Goal: Navigation & Orientation: Find specific page/section

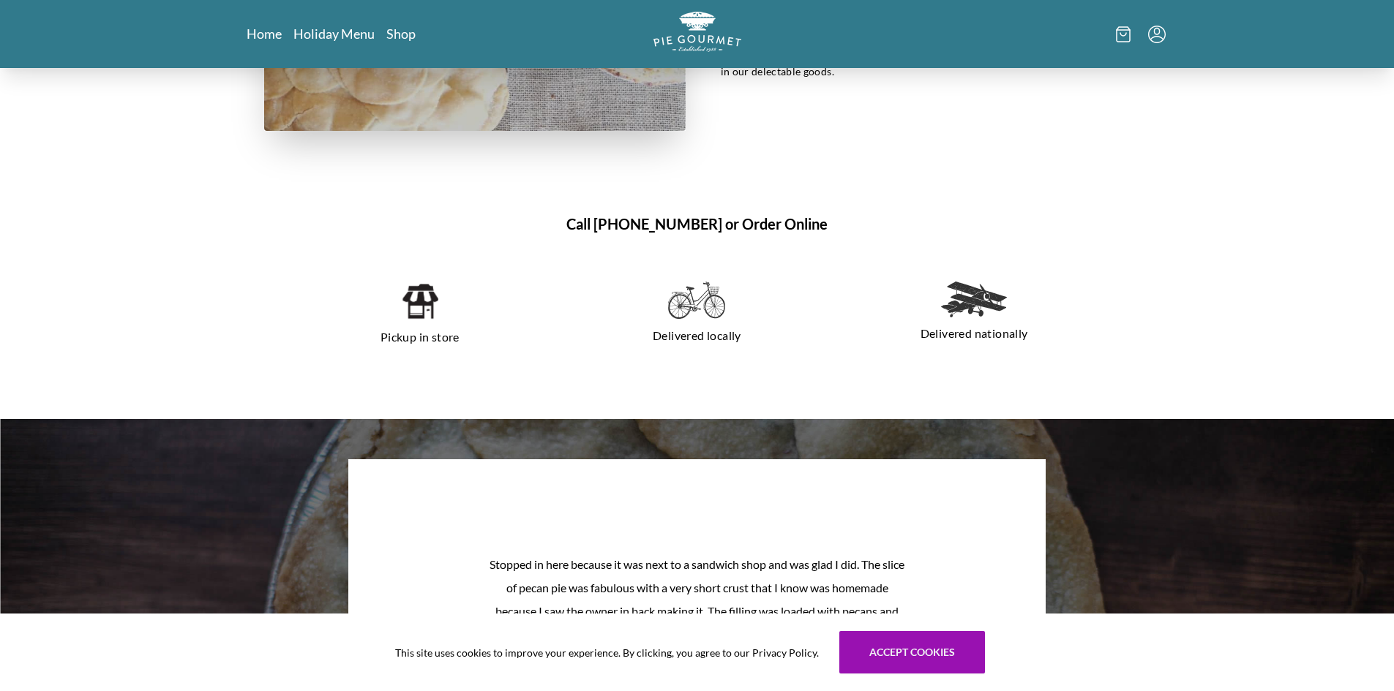
scroll to position [1390, 0]
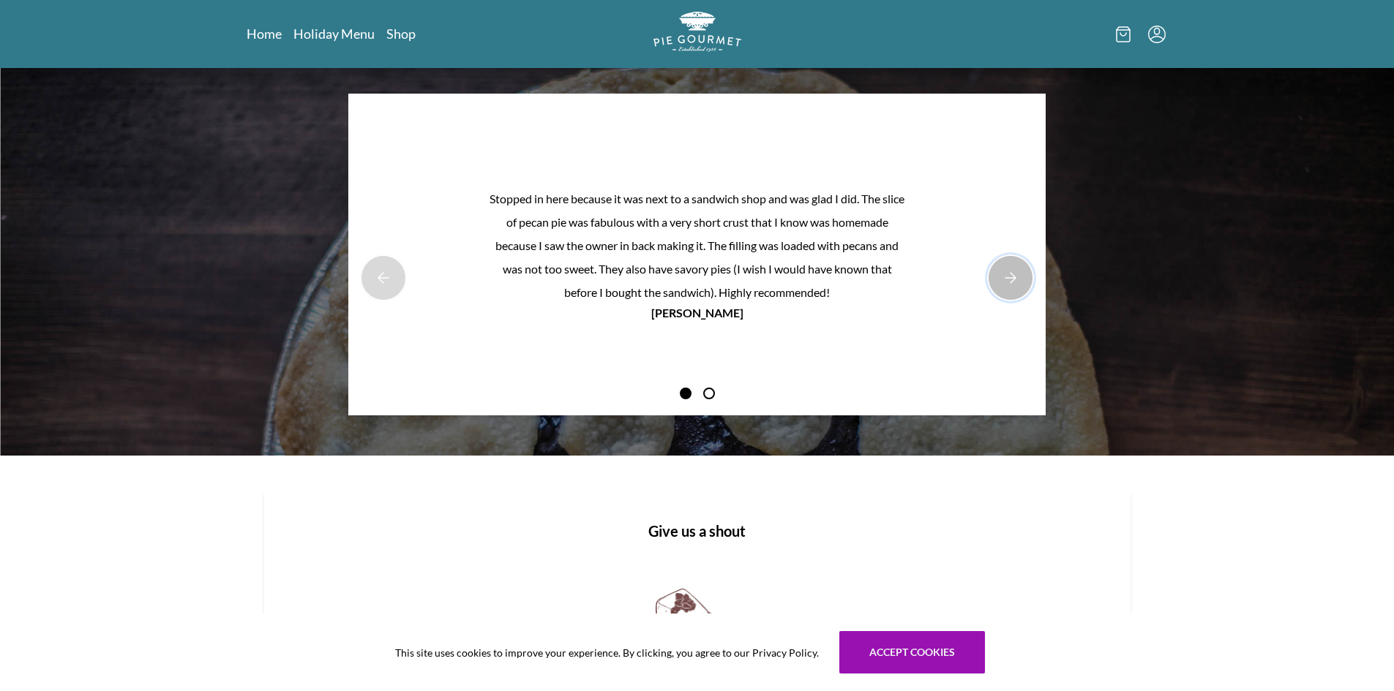
click at [1002, 277] on button "Next Product Image" at bounding box center [1010, 278] width 47 height 47
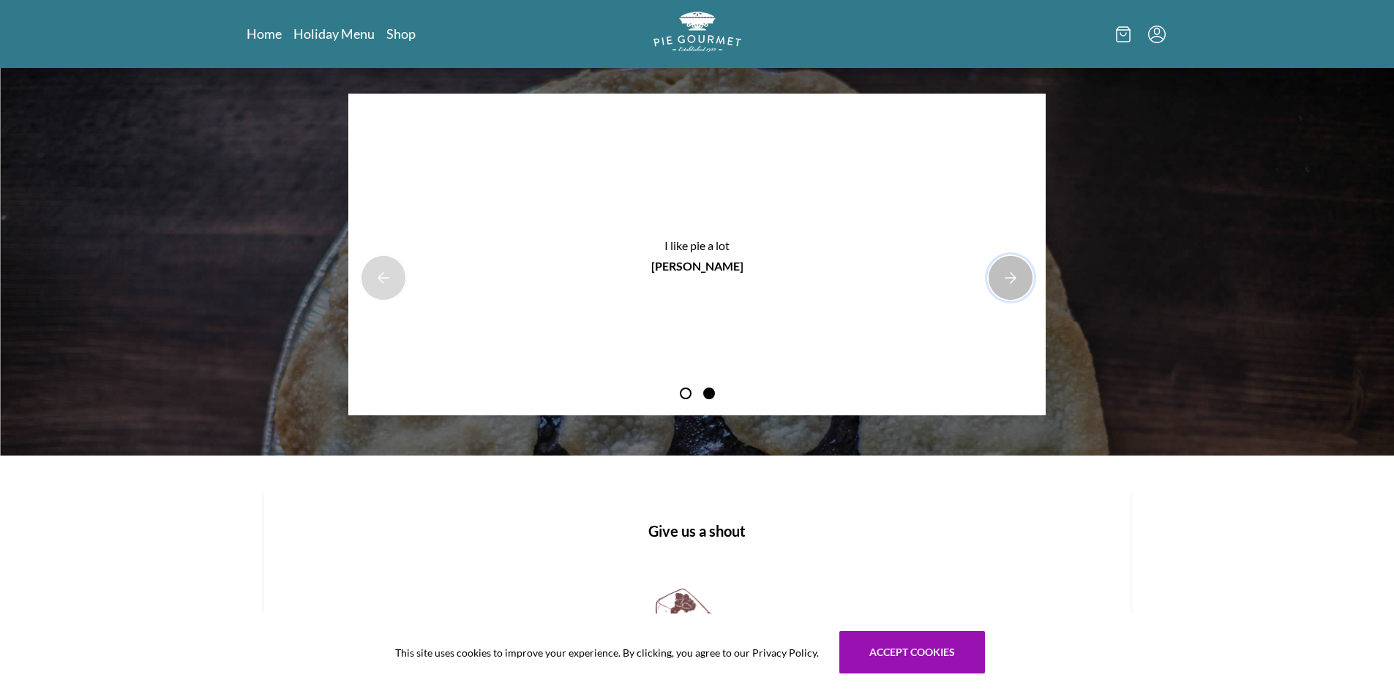
click at [1002, 277] on button "Next Product Image" at bounding box center [1010, 278] width 47 height 47
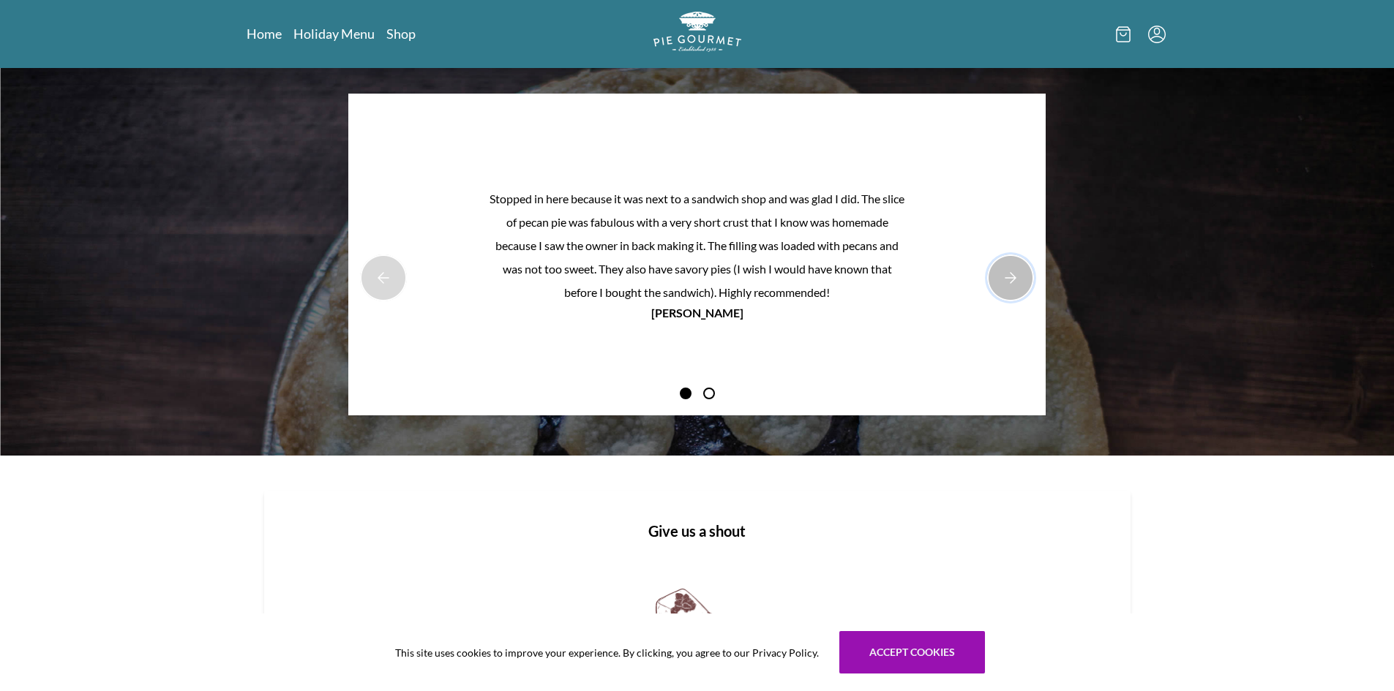
click at [1002, 277] on button "Next Product Image" at bounding box center [1010, 278] width 47 height 47
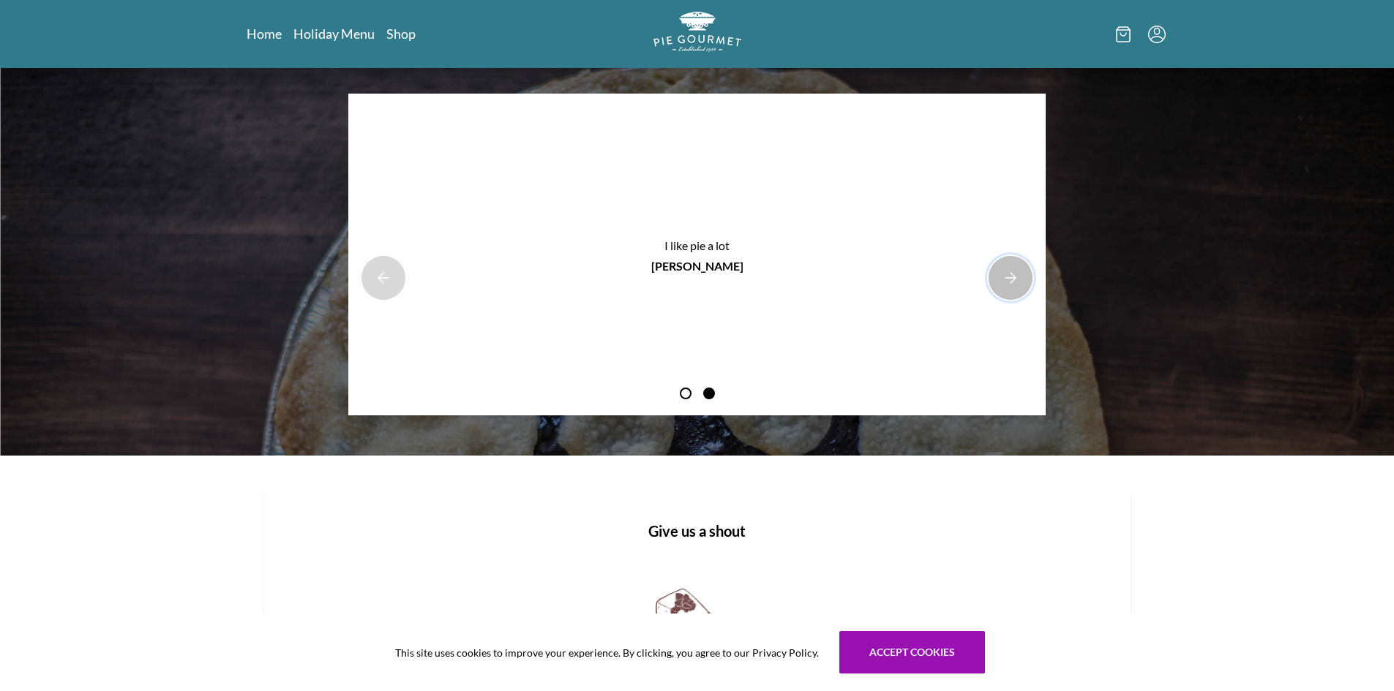
click at [1002, 277] on button "Next Product Image" at bounding box center [1010, 278] width 47 height 47
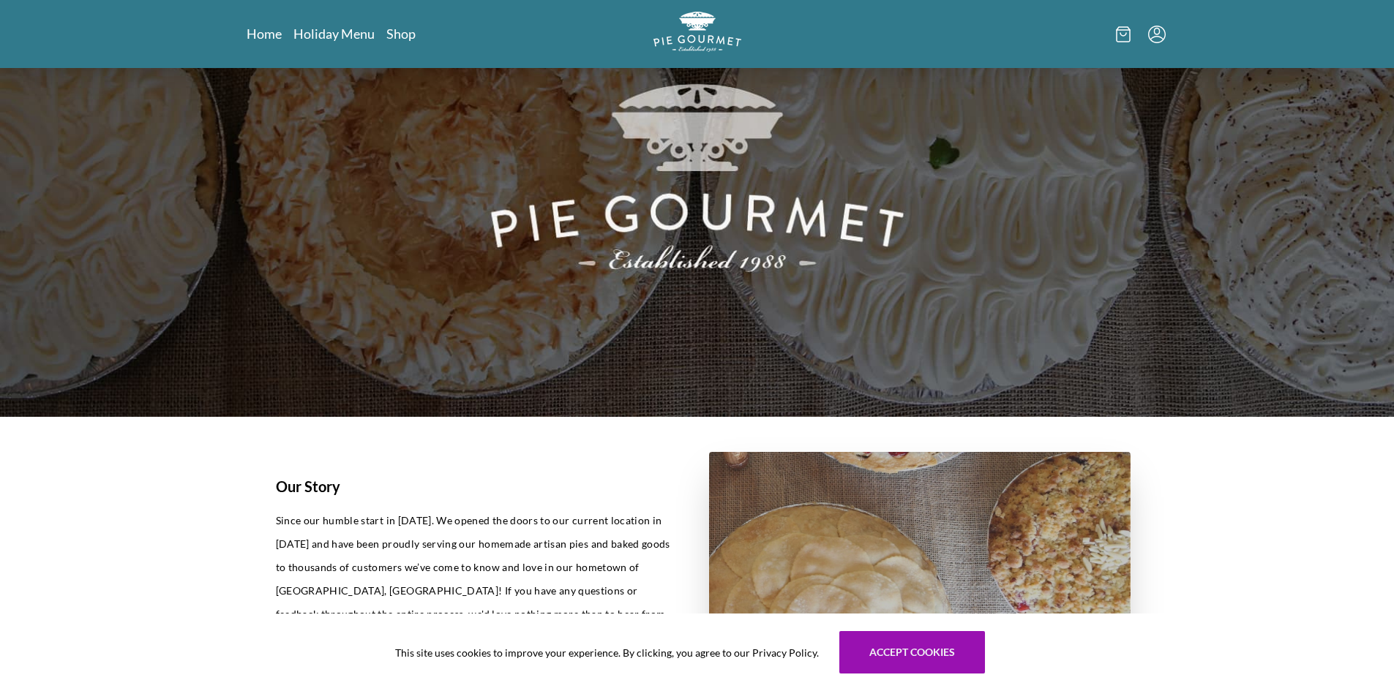
scroll to position [0, 0]
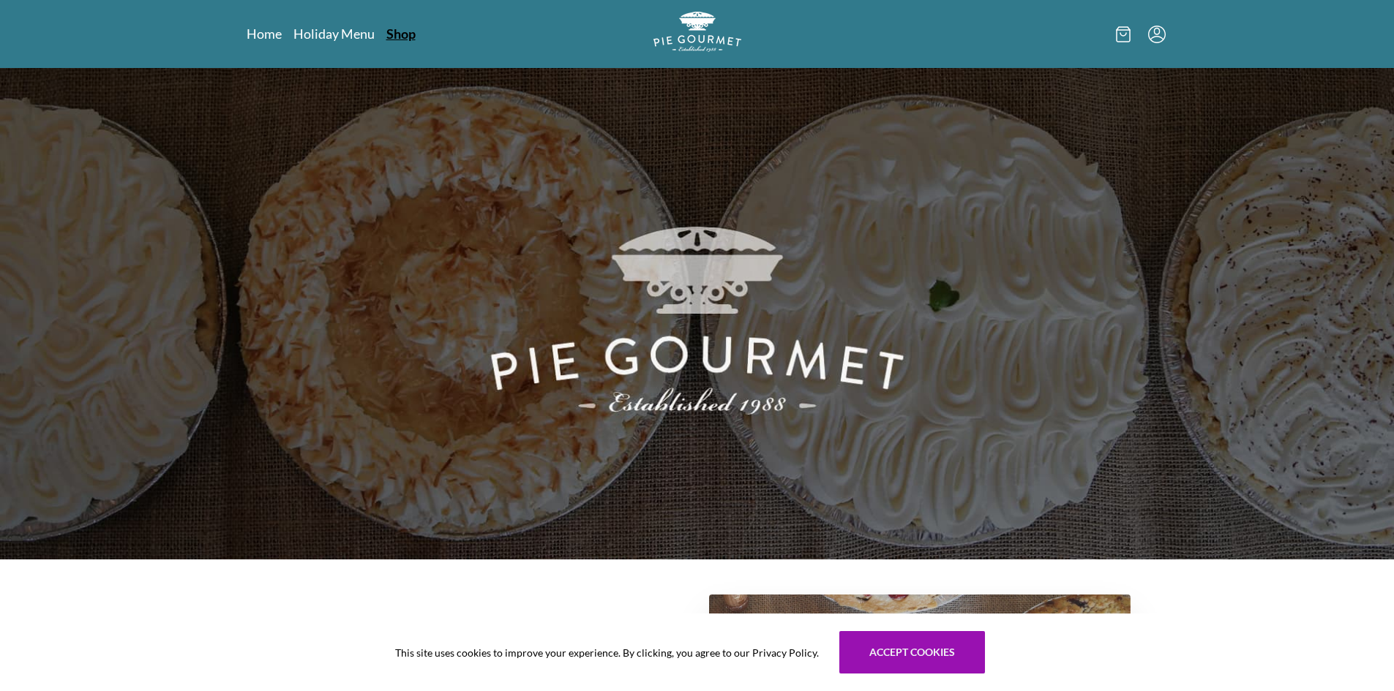
click at [386, 29] on link "Shop" at bounding box center [400, 34] width 29 height 18
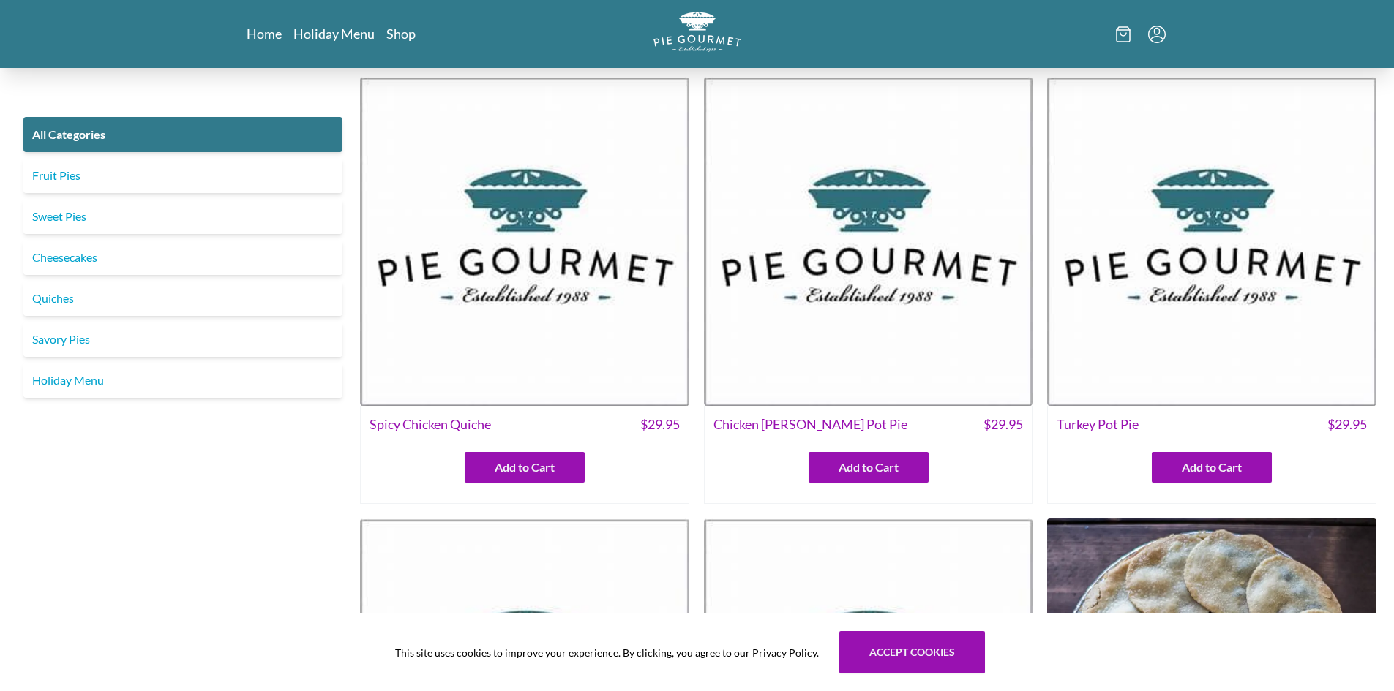
click at [100, 253] on link "Cheesecakes" at bounding box center [182, 257] width 319 height 35
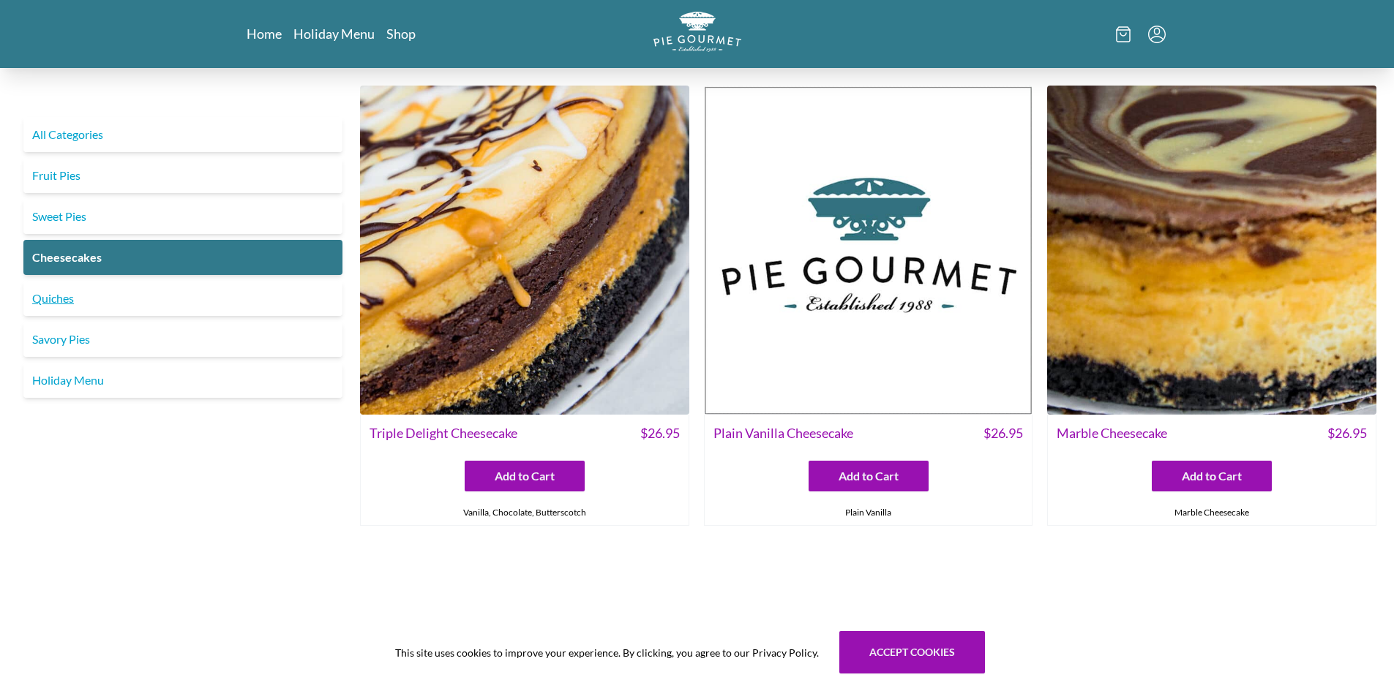
click at [56, 301] on link "Quiches" at bounding box center [182, 298] width 319 height 35
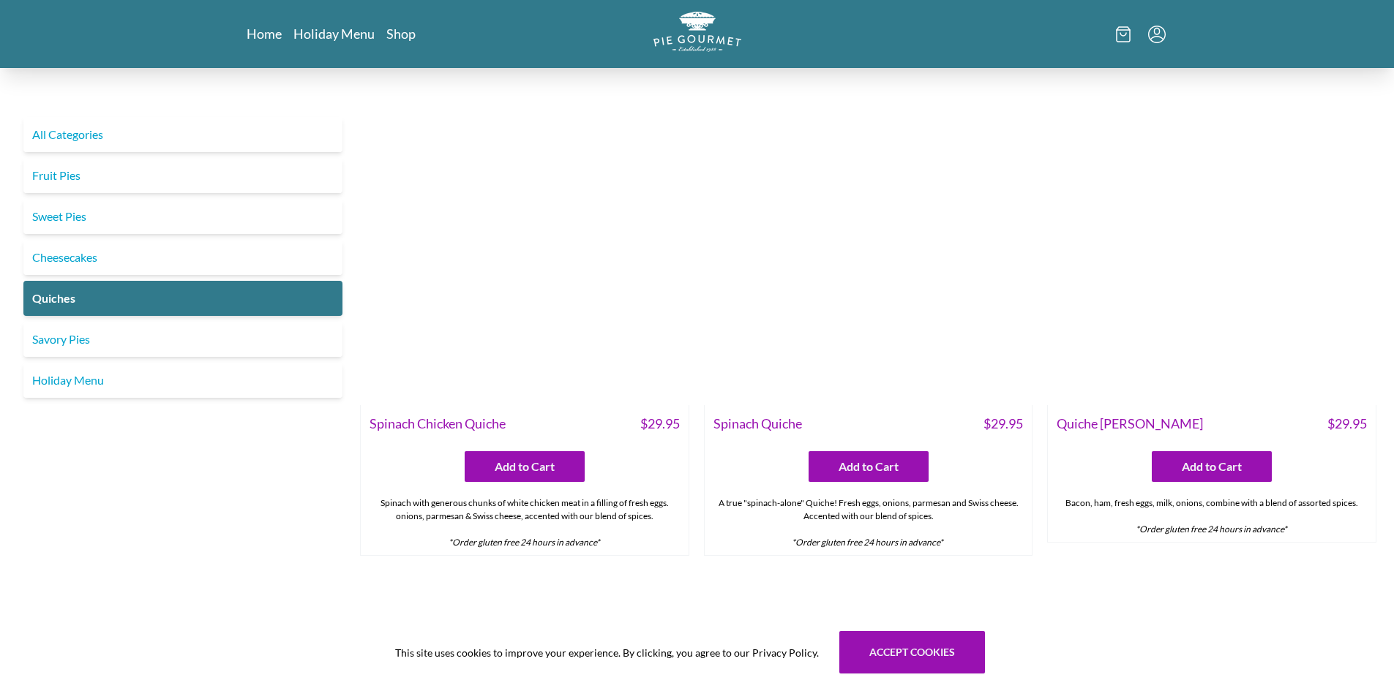
scroll to position [439, 0]
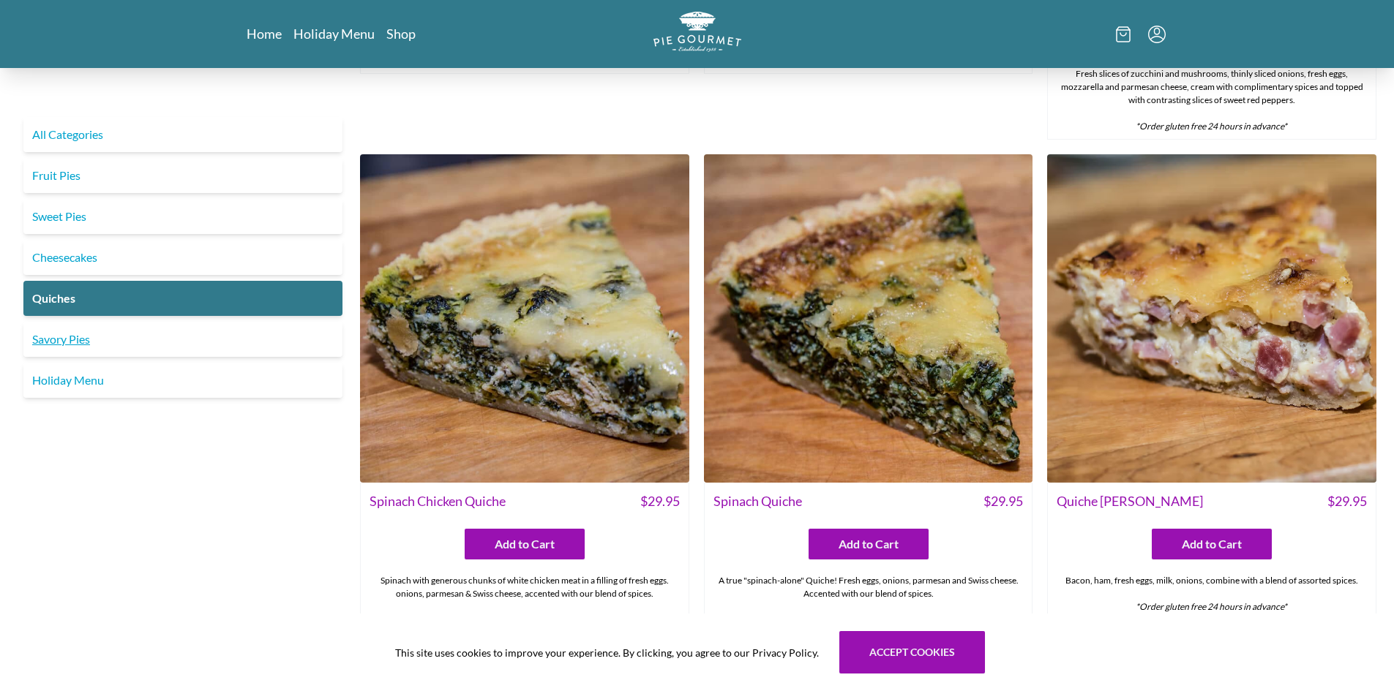
click at [201, 348] on link "Savory Pies" at bounding box center [182, 339] width 319 height 35
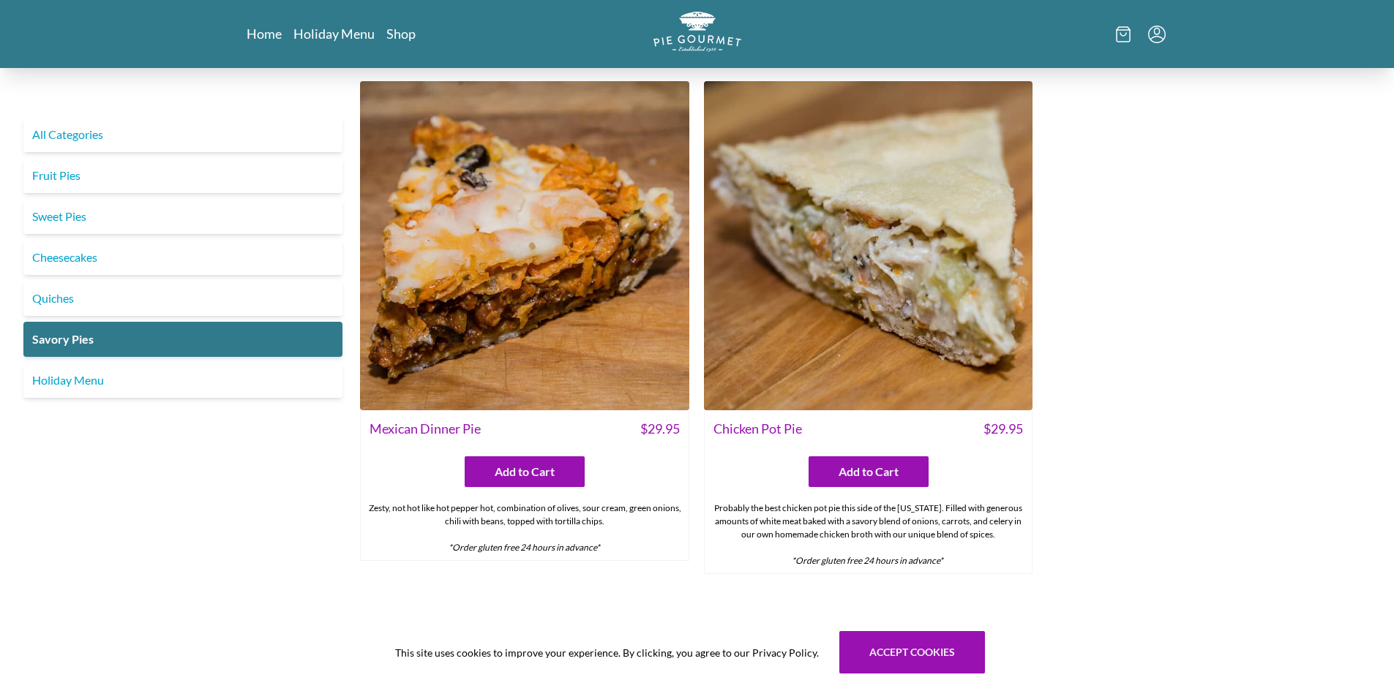
scroll to position [1045, 0]
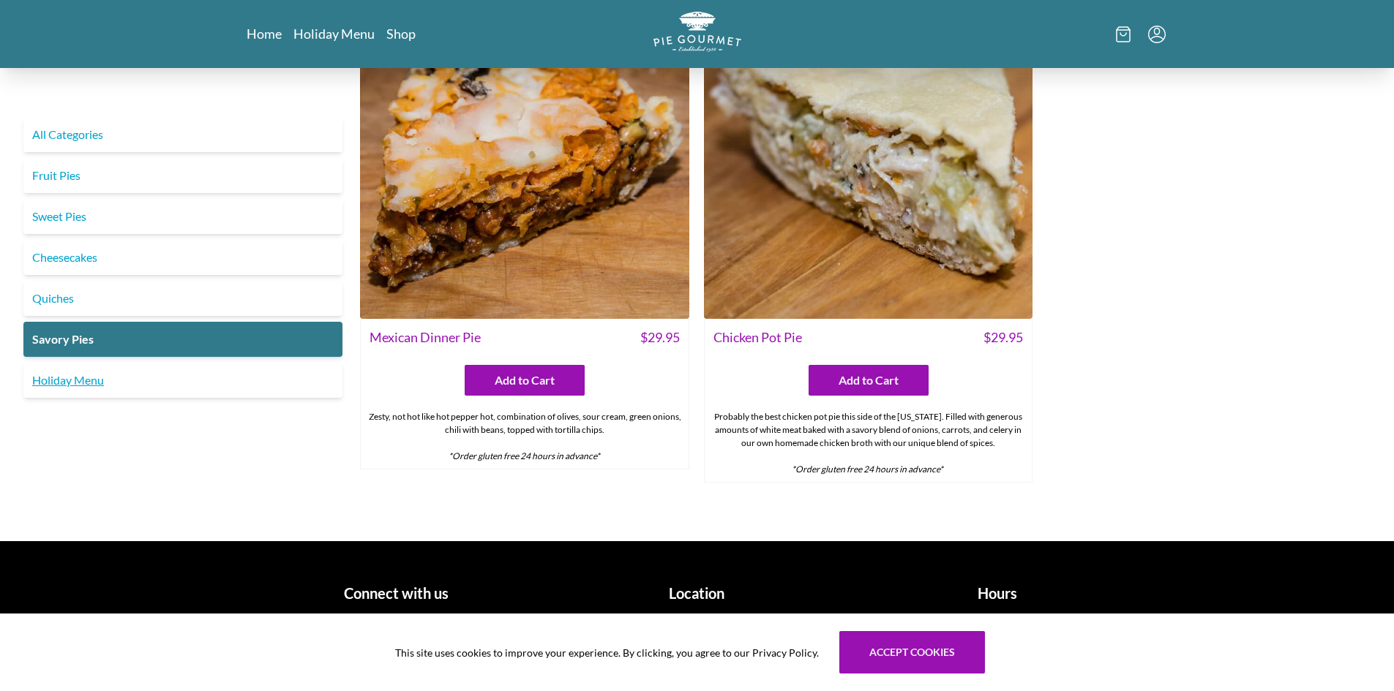
click at [123, 370] on link "Holiday Menu" at bounding box center [182, 380] width 319 height 35
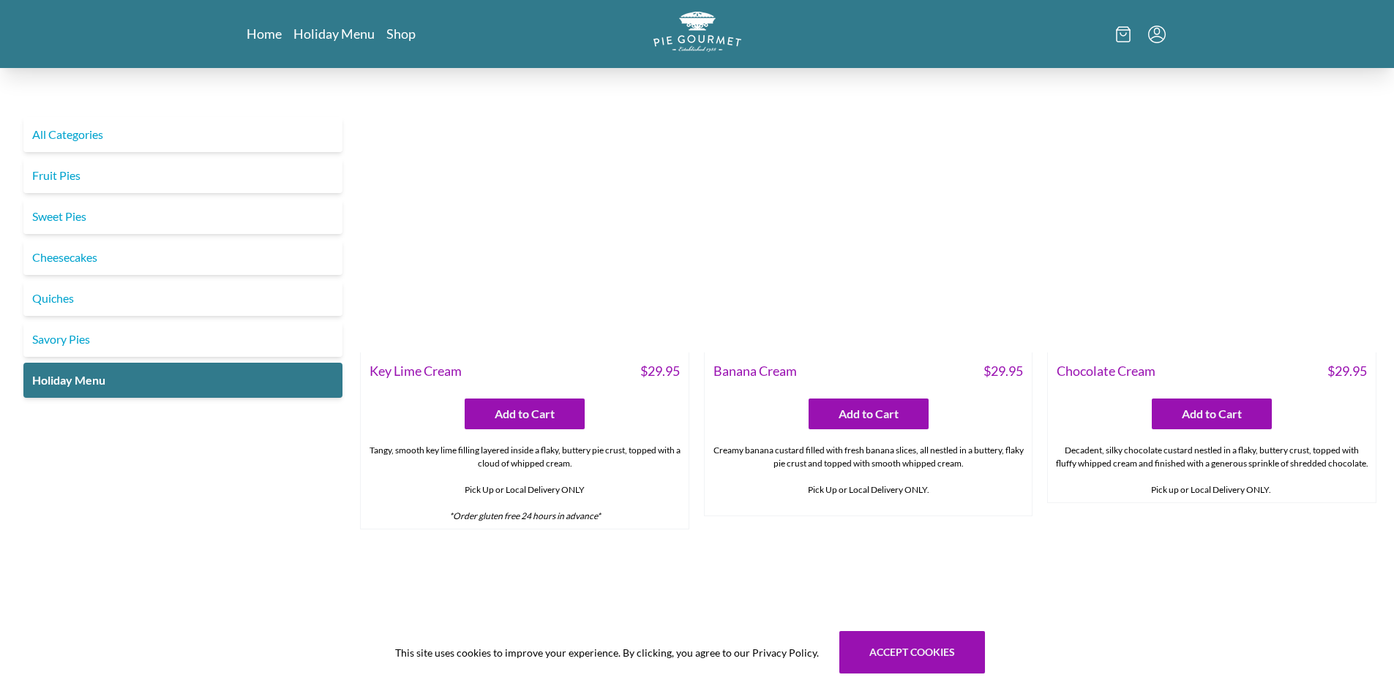
scroll to position [895, 0]
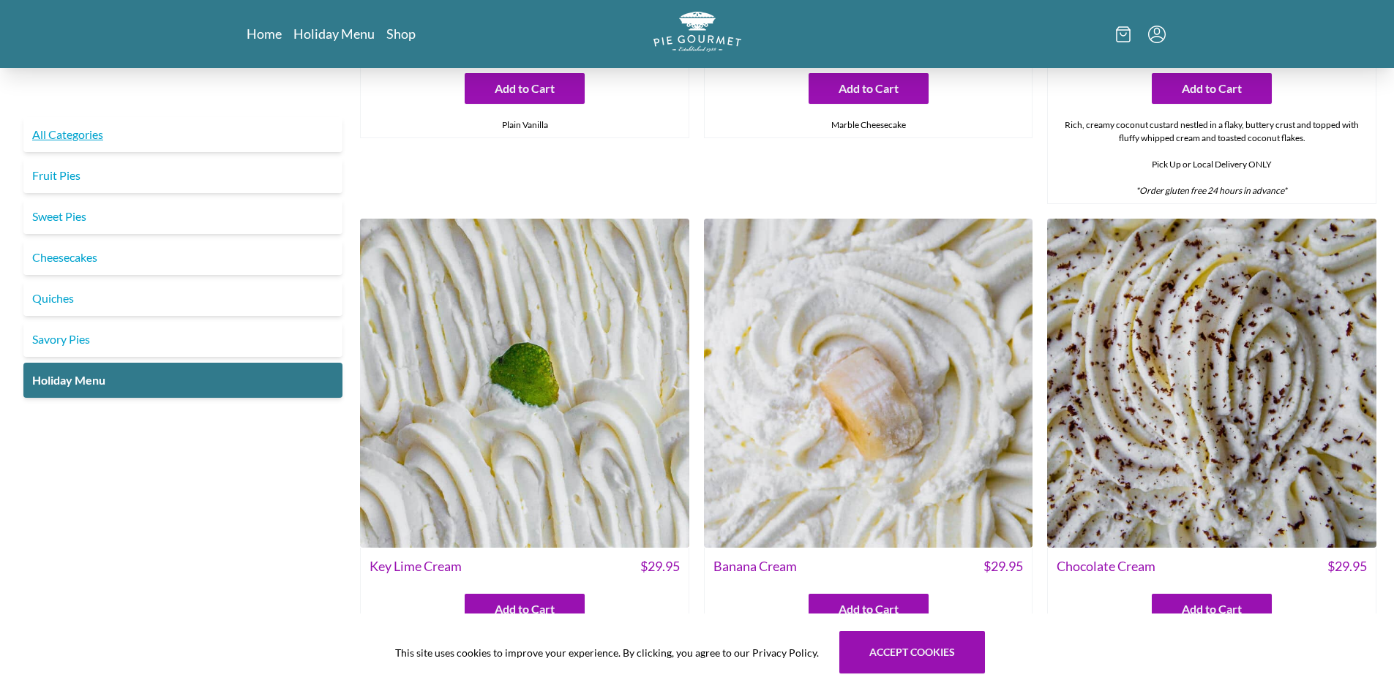
click at [81, 138] on link "All Categories" at bounding box center [182, 134] width 319 height 35
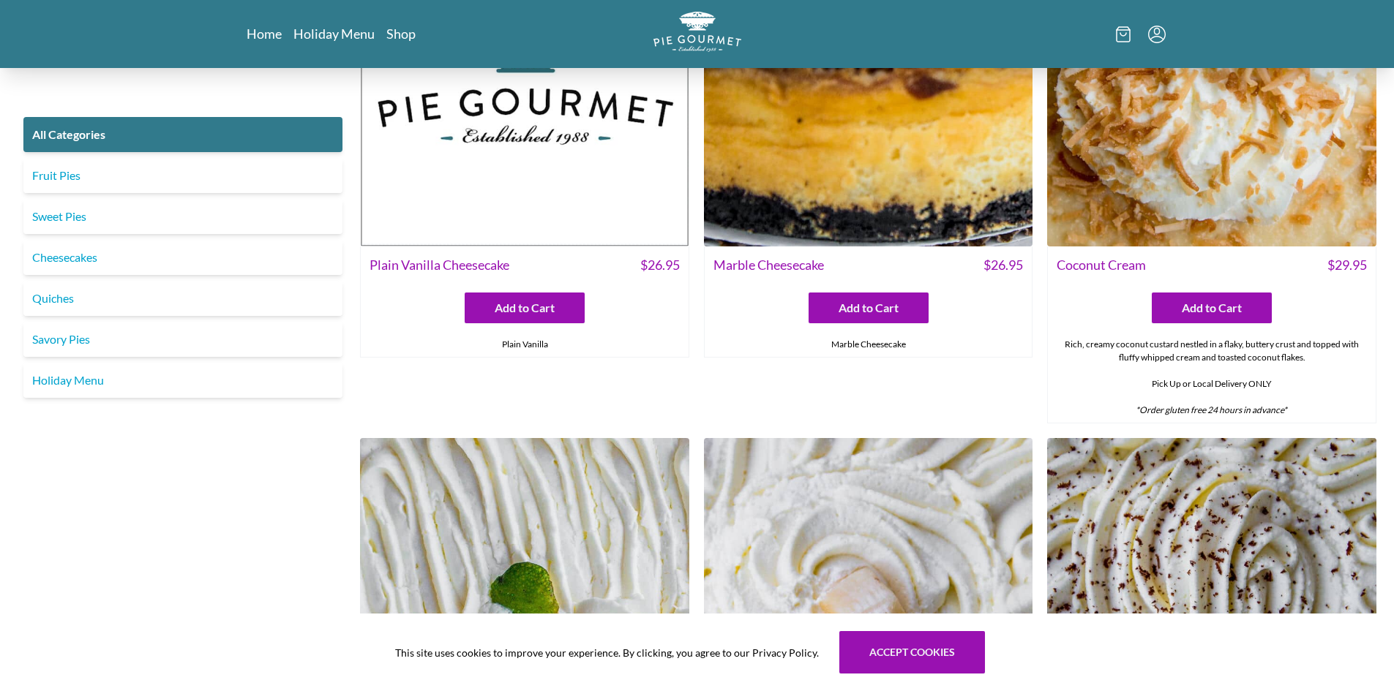
scroll to position [2781, 0]
